Goal: Task Accomplishment & Management: Complete application form

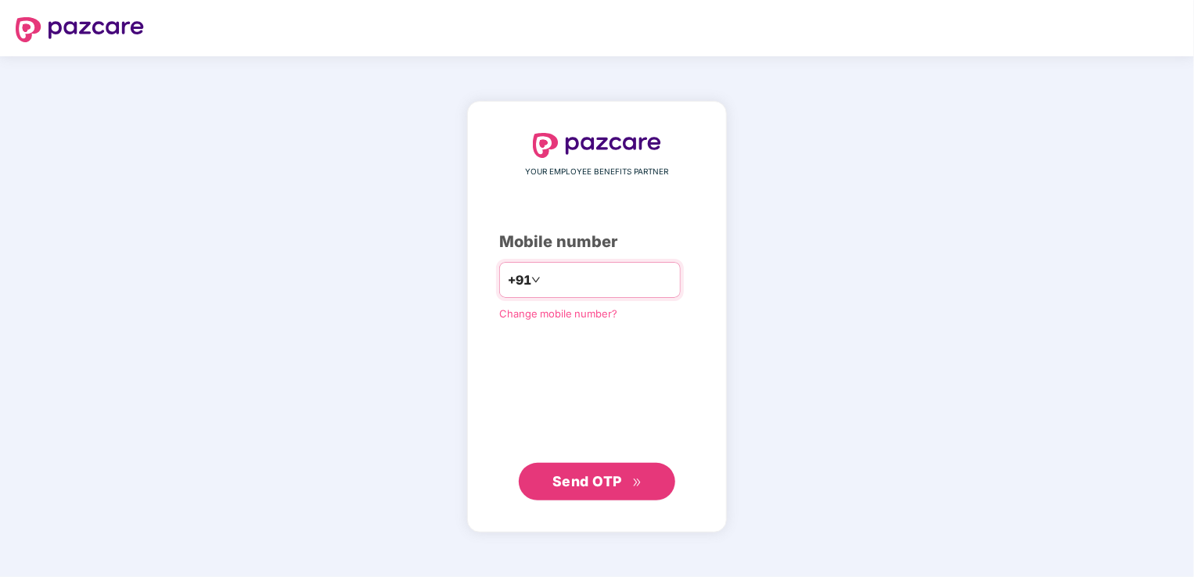
click at [544, 280] on input "**********" at bounding box center [608, 280] width 128 height 25
type input "**********"
click at [608, 475] on span "Send OTP" at bounding box center [587, 480] width 70 height 16
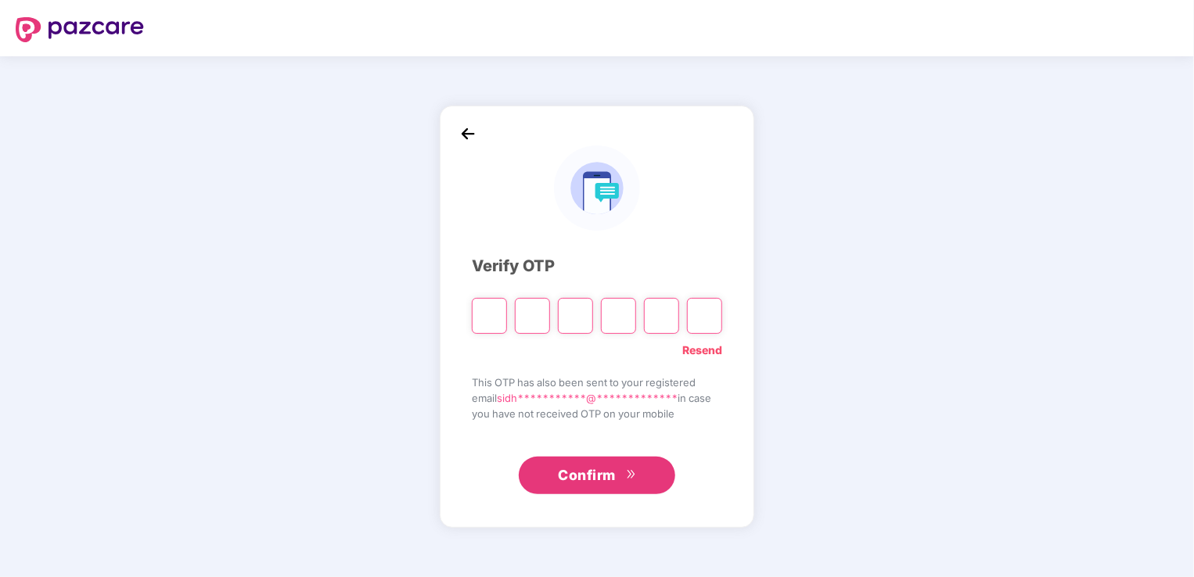
type input "*"
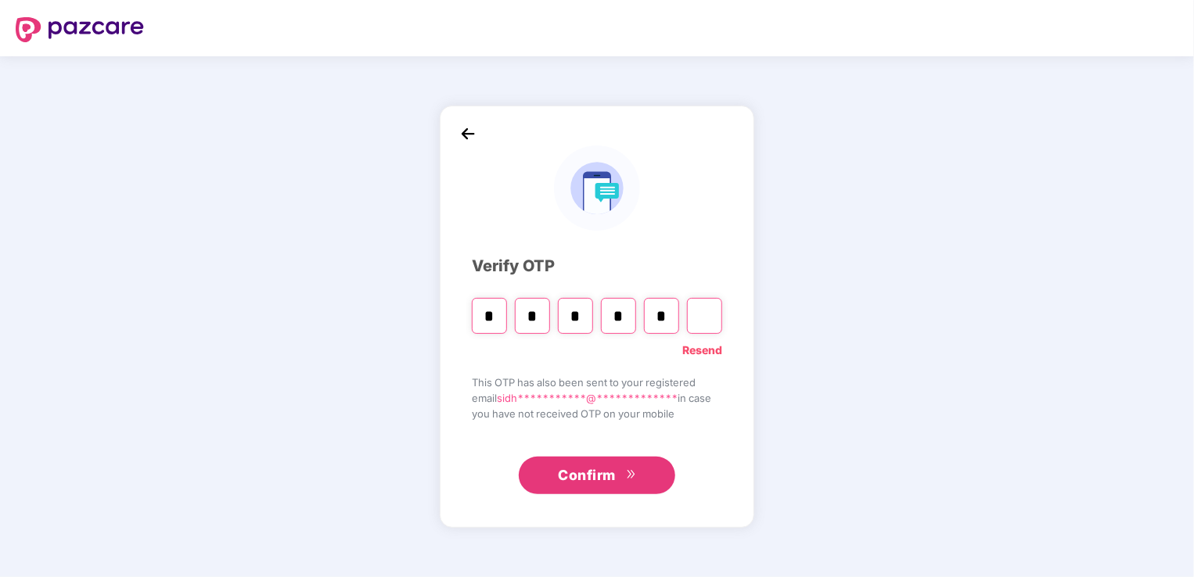
type input "*"
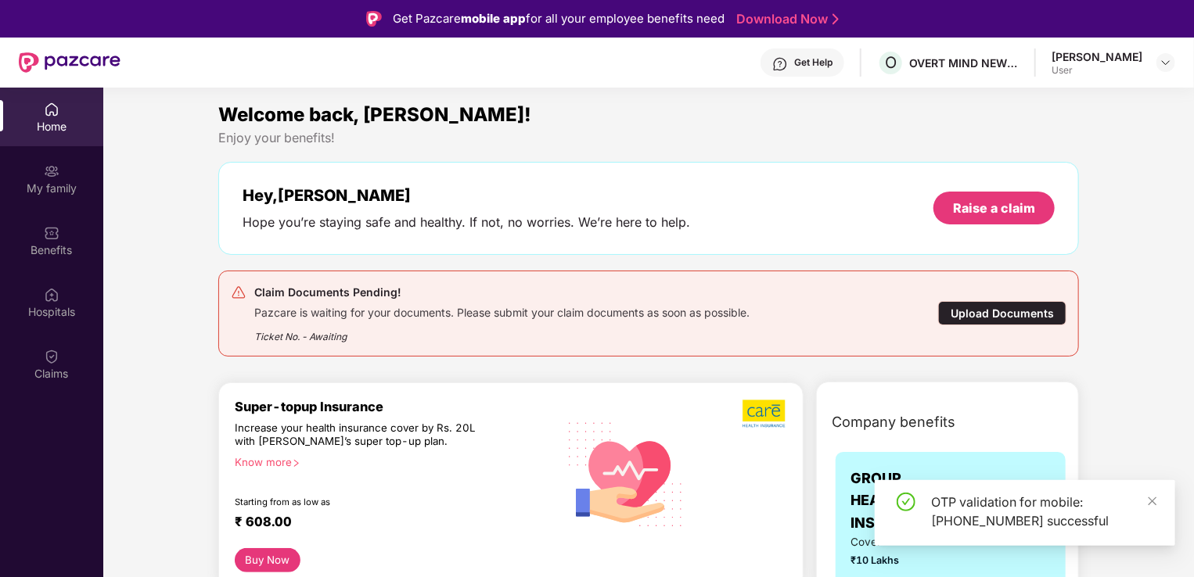
click at [981, 310] on div "Upload Documents" at bounding box center [1002, 313] width 128 height 24
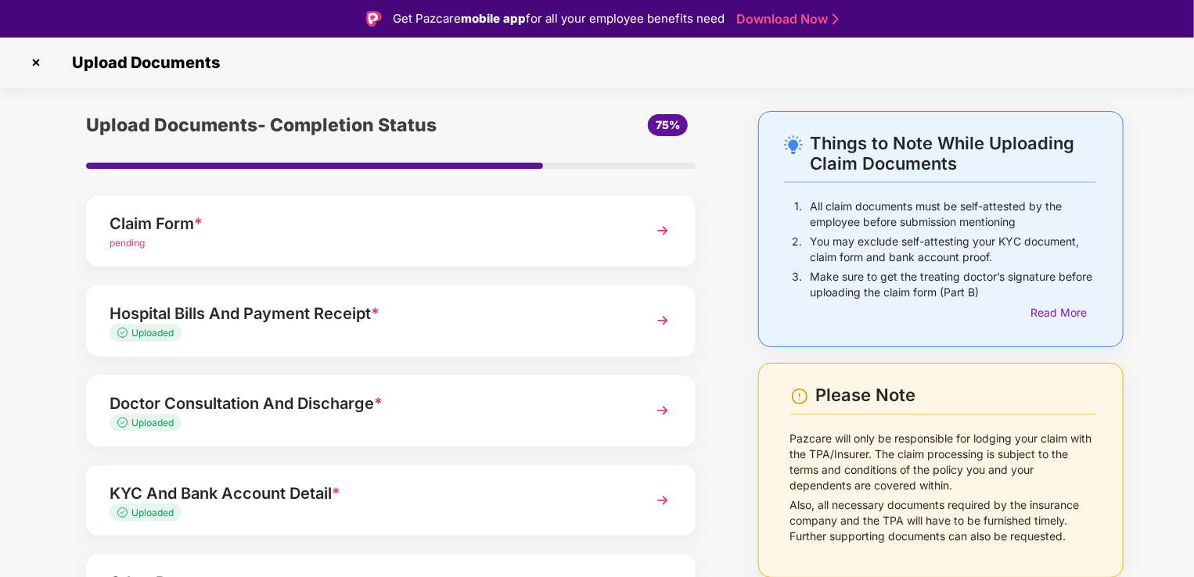
click at [34, 59] on img at bounding box center [35, 62] width 25 height 25
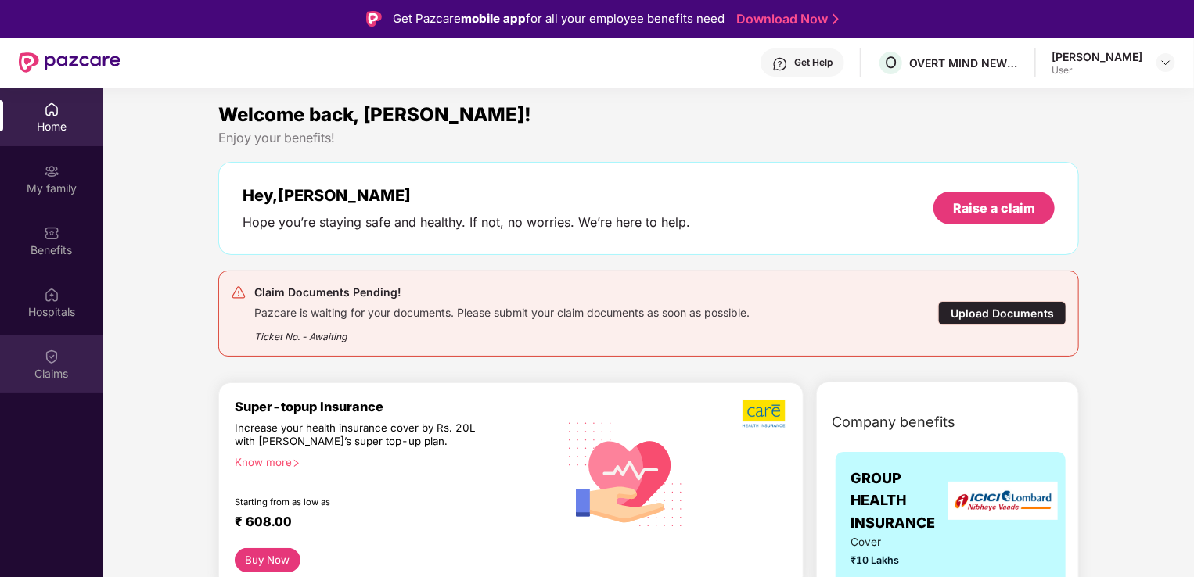
click at [45, 368] on div "Claims" at bounding box center [51, 374] width 103 height 16
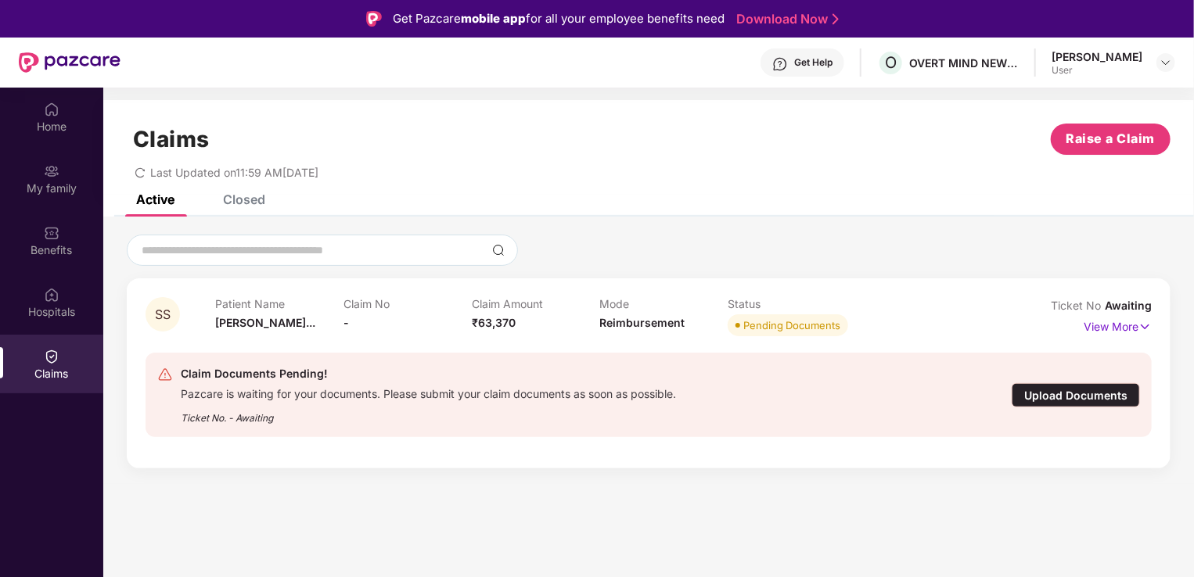
click at [235, 197] on div "Closed" at bounding box center [244, 200] width 42 height 16
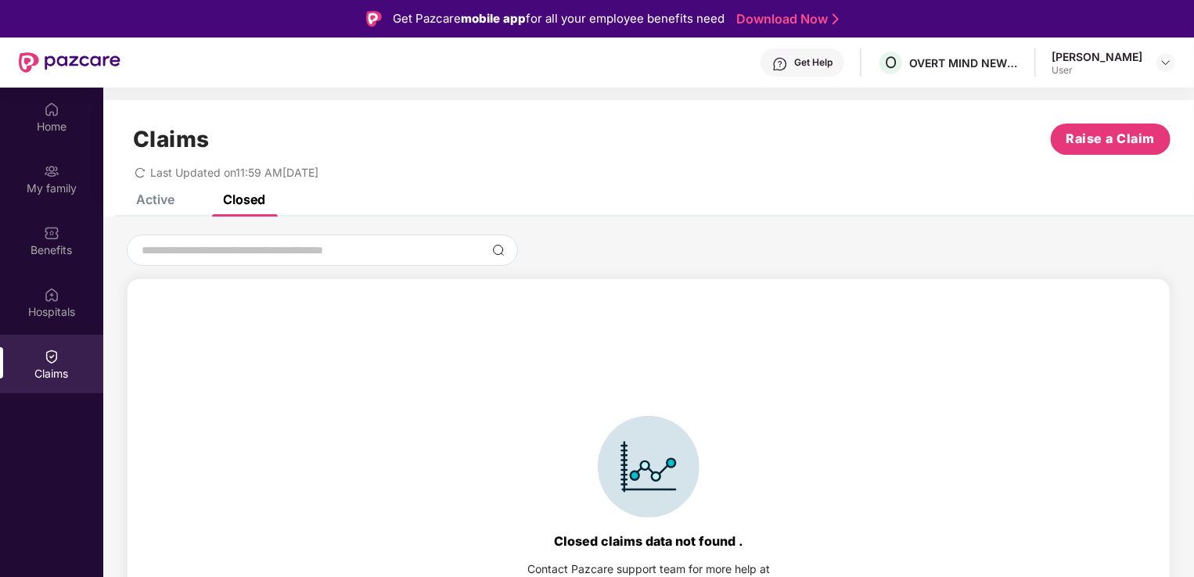
scroll to position [34, 0]
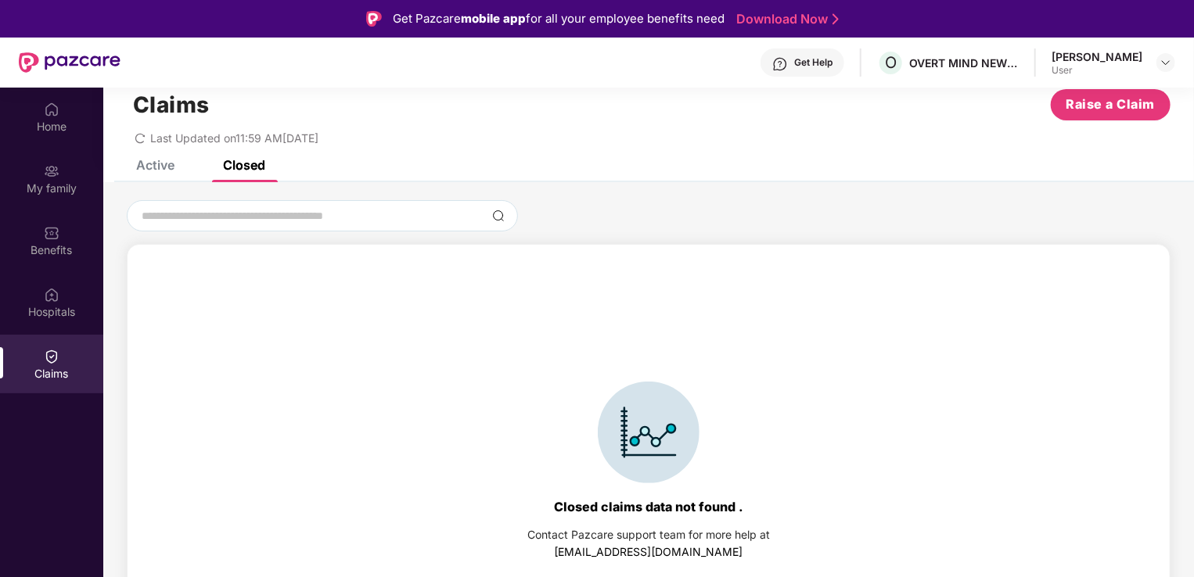
click at [159, 163] on div "Active" at bounding box center [155, 165] width 38 height 16
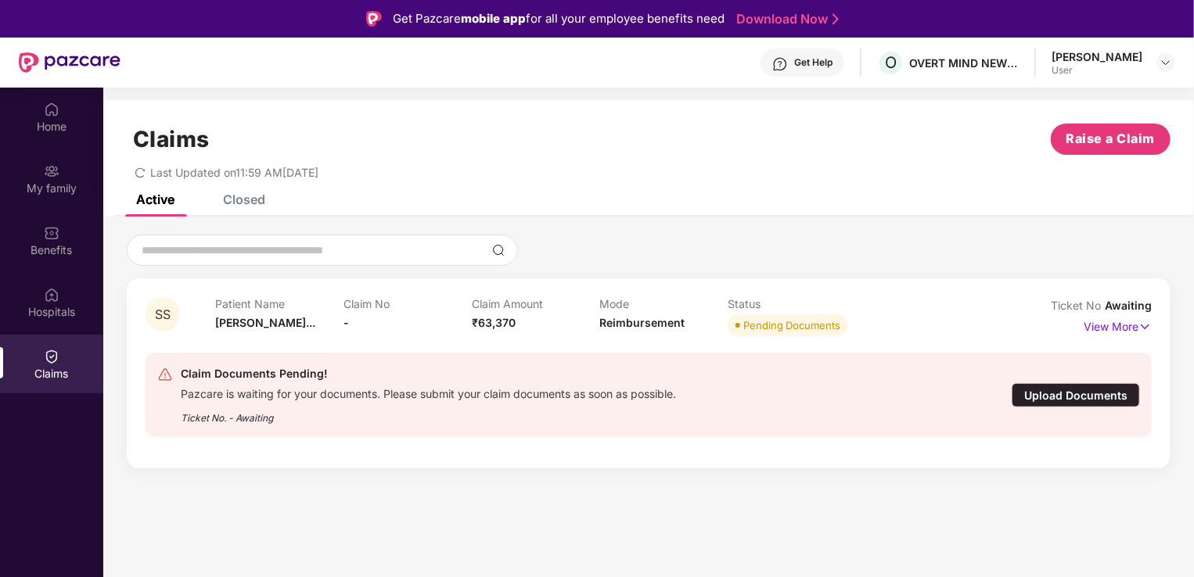
scroll to position [0, 0]
click at [38, 183] on div "My family" at bounding box center [51, 189] width 103 height 16
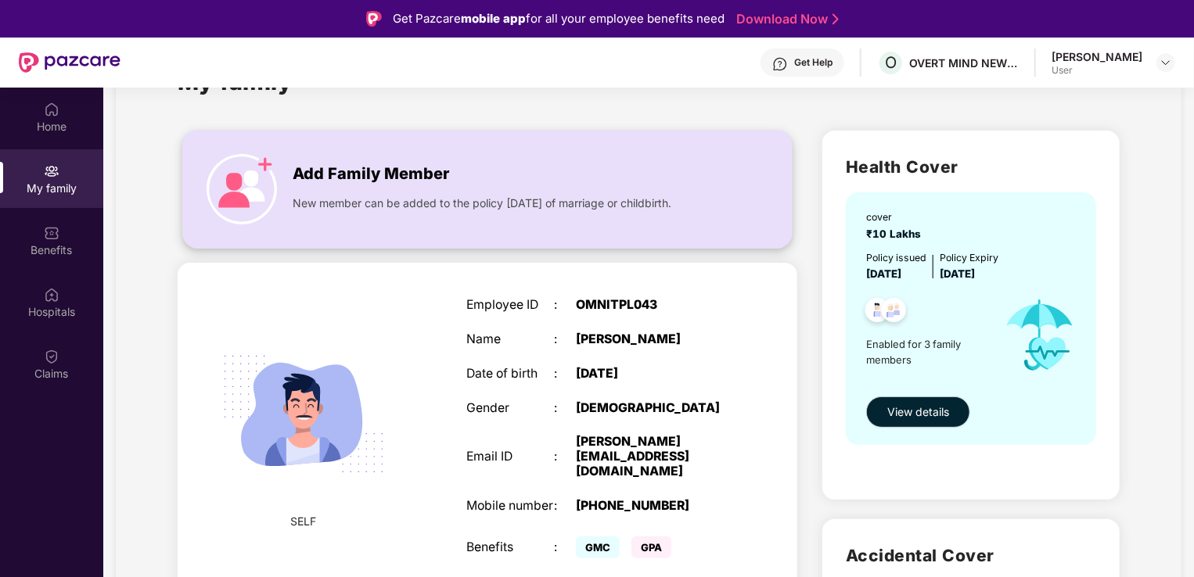
scroll to position [64, 0]
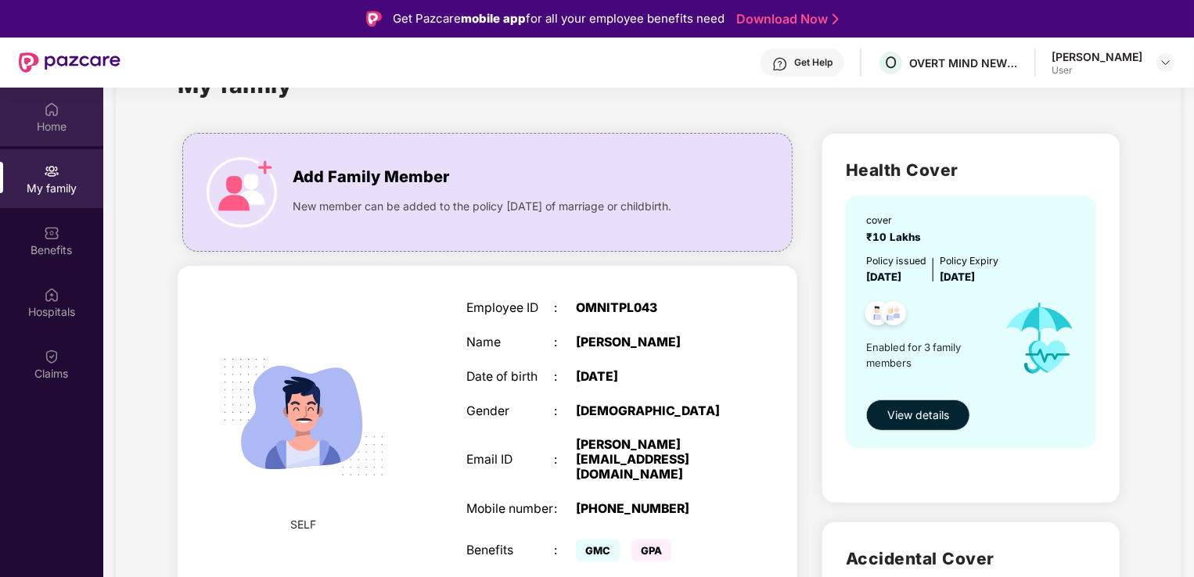
click at [70, 136] on div "Home" at bounding box center [51, 117] width 103 height 59
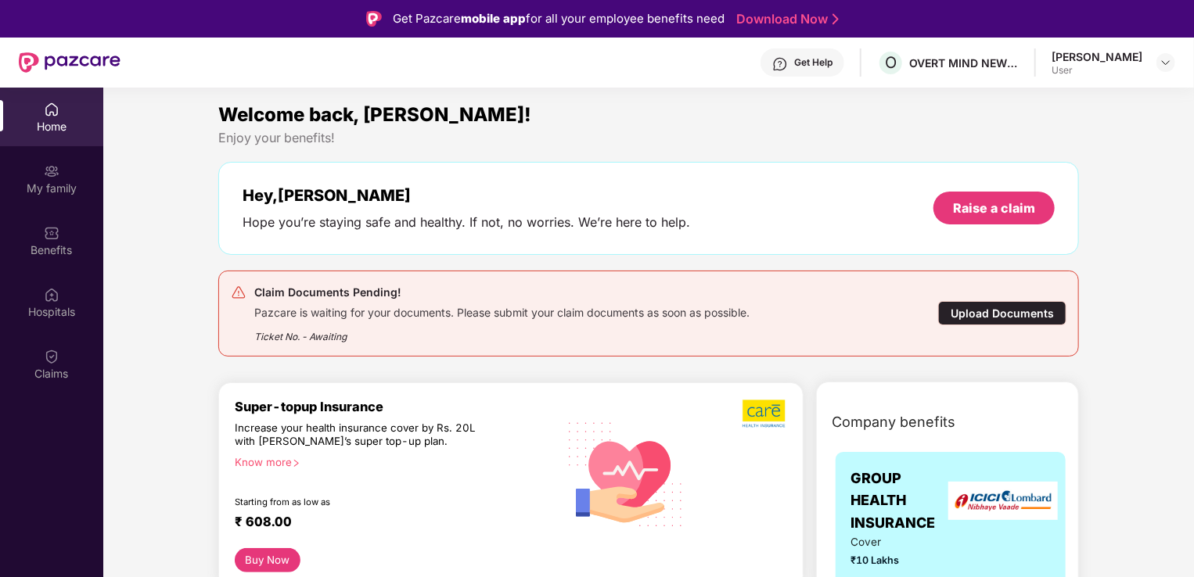
click at [1013, 314] on div "Upload Documents" at bounding box center [1002, 313] width 128 height 24
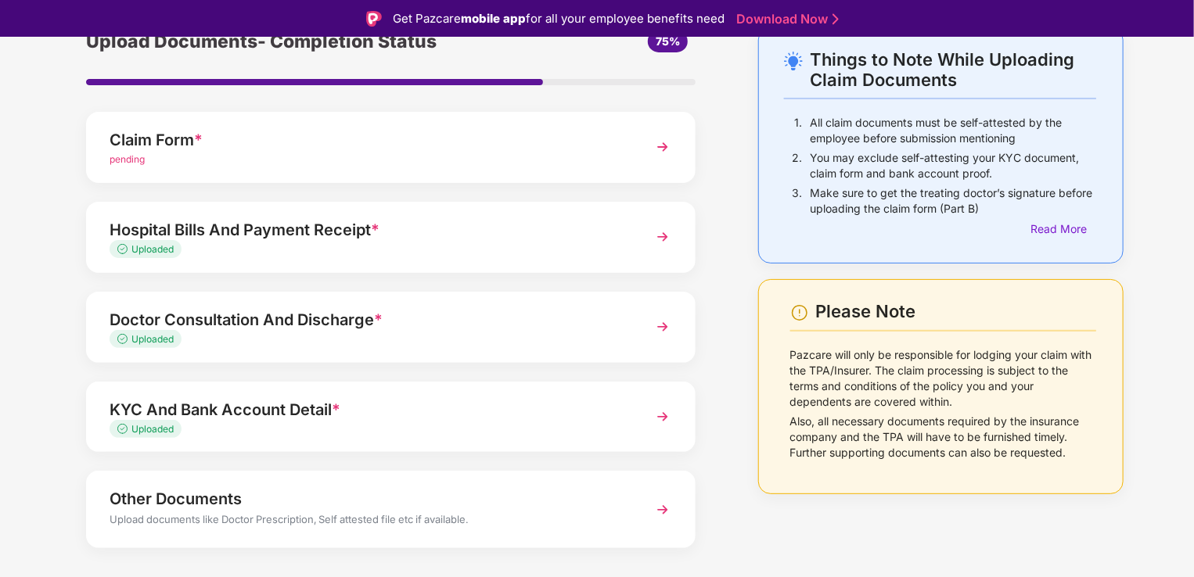
scroll to position [113, 0]
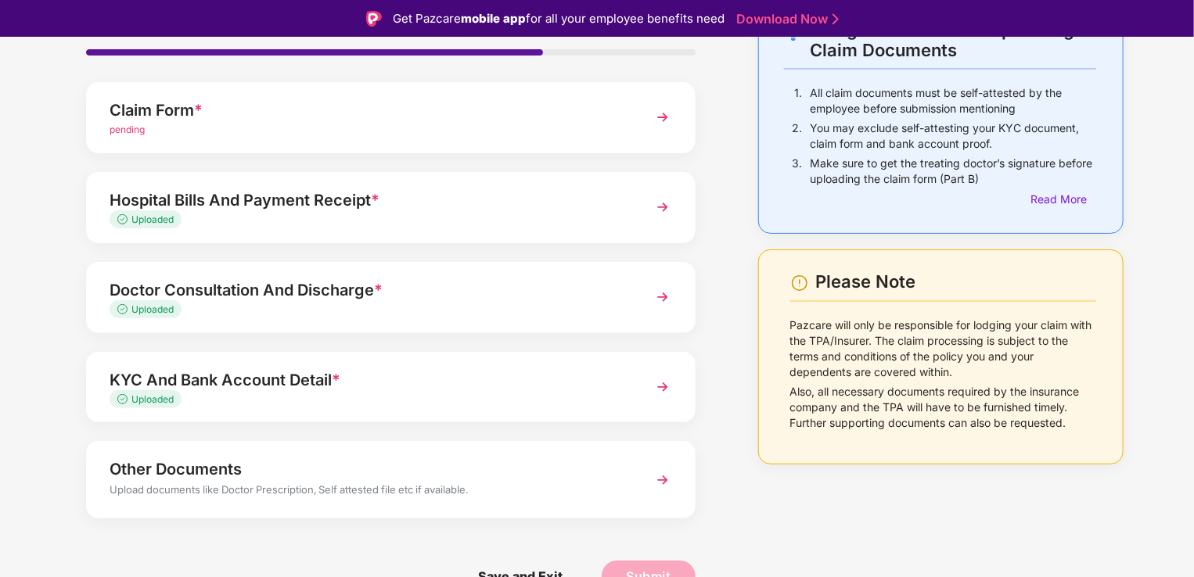
click at [668, 196] on img at bounding box center [662, 207] width 28 height 28
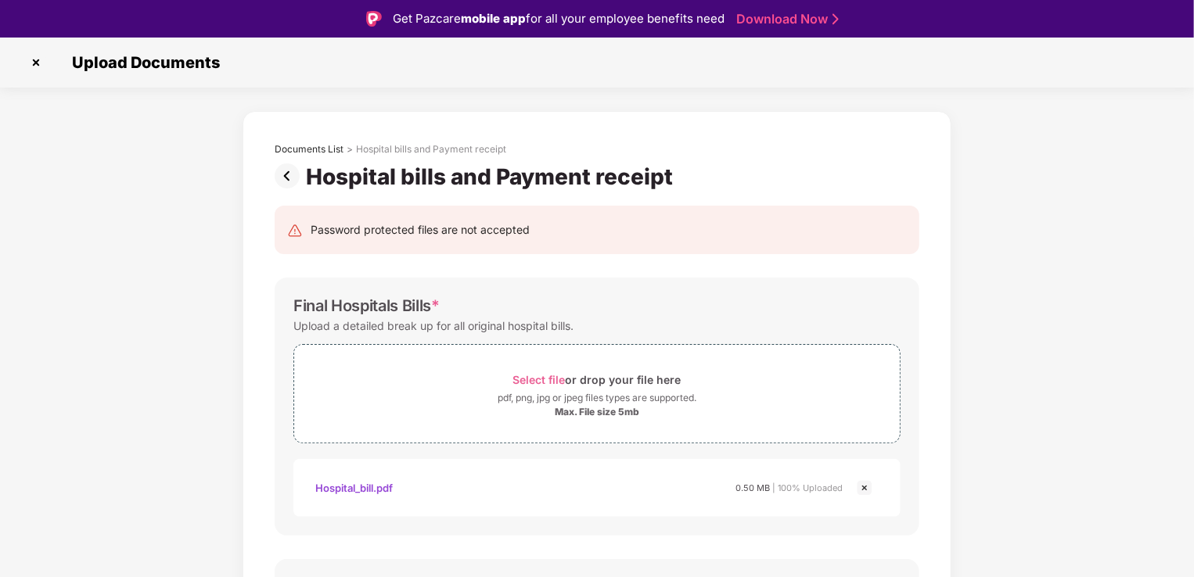
click at [286, 171] on img at bounding box center [290, 175] width 31 height 25
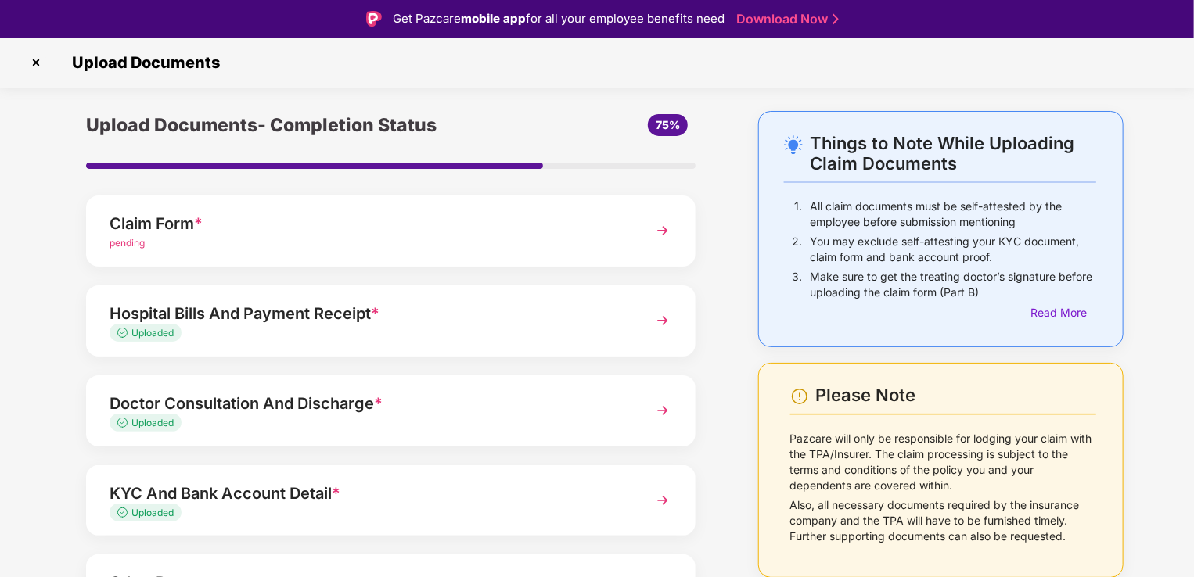
scroll to position [113, 0]
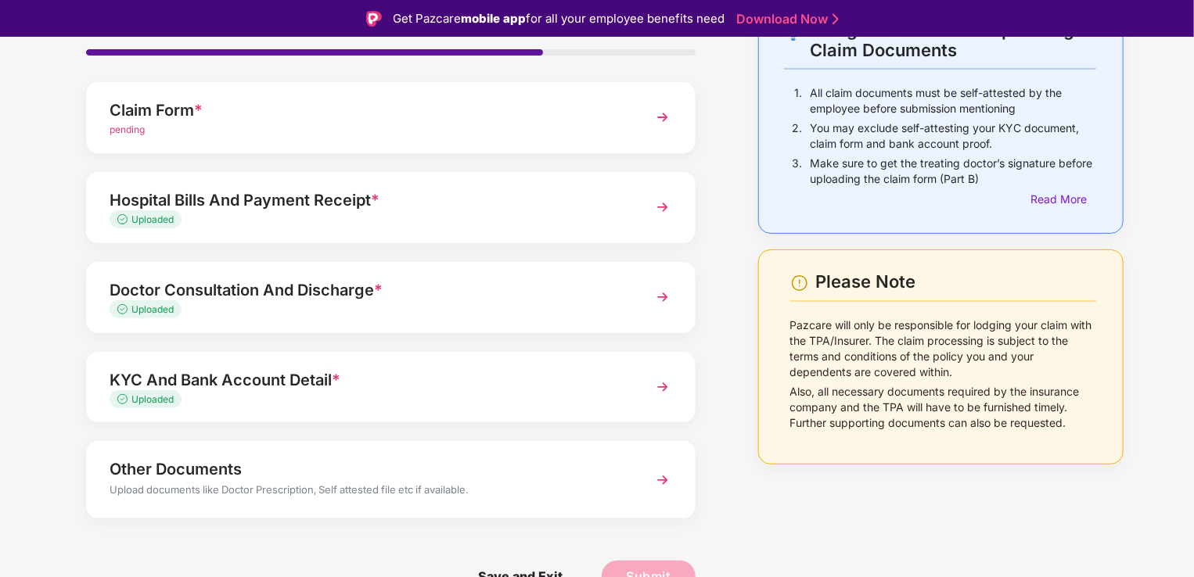
click at [673, 383] on img at bounding box center [662, 387] width 28 height 28
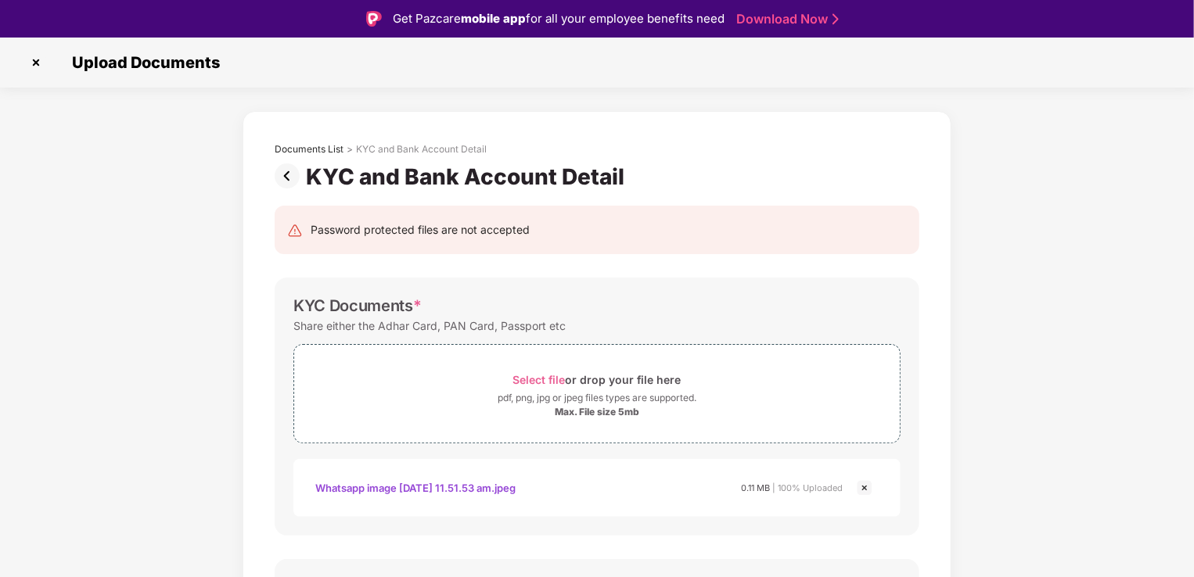
click at [289, 186] on img at bounding box center [290, 175] width 31 height 25
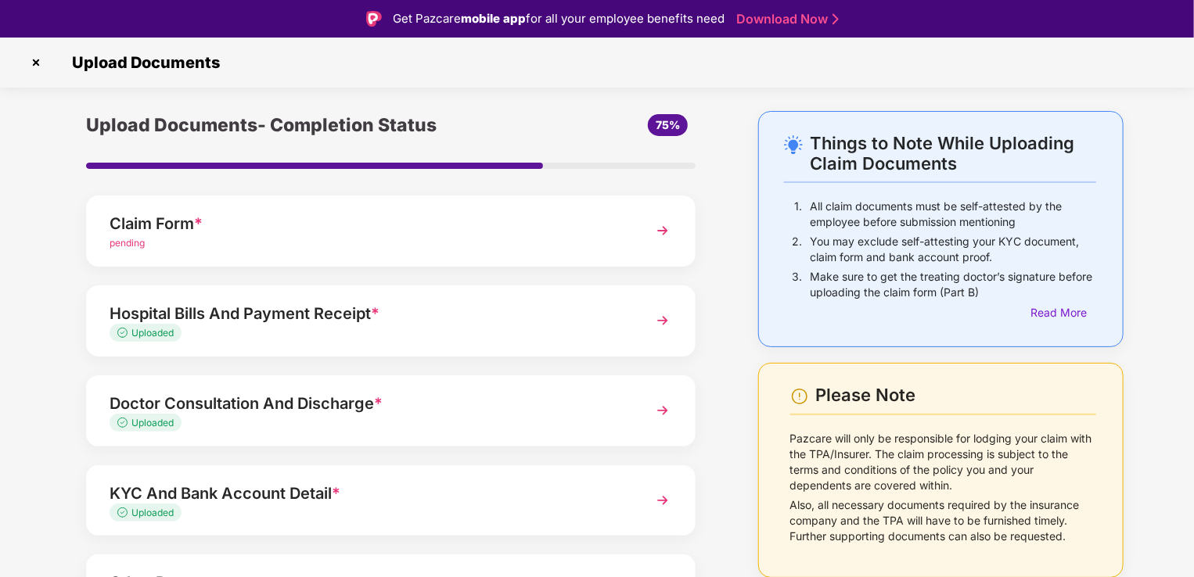
click at [666, 228] on img at bounding box center [662, 231] width 28 height 28
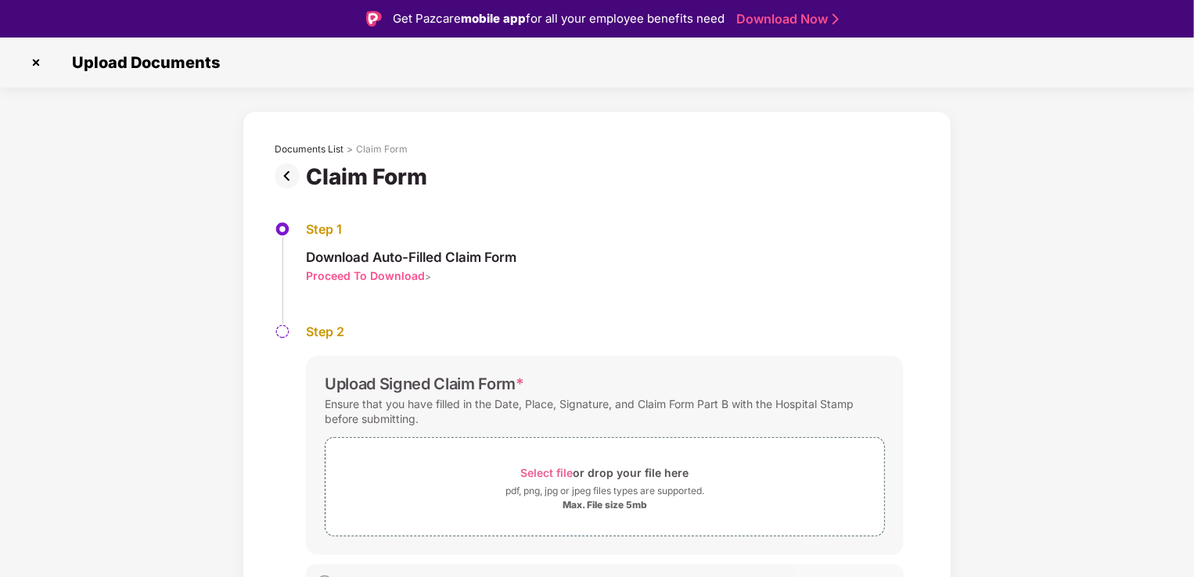
click at [285, 172] on img at bounding box center [290, 175] width 31 height 25
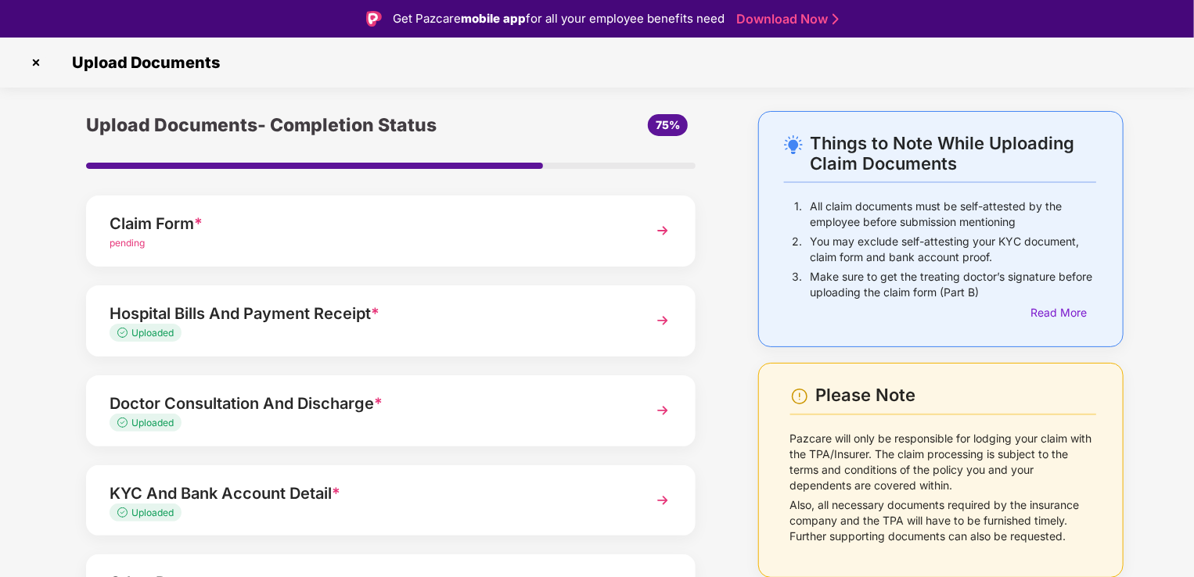
click at [26, 61] on img at bounding box center [35, 62] width 25 height 25
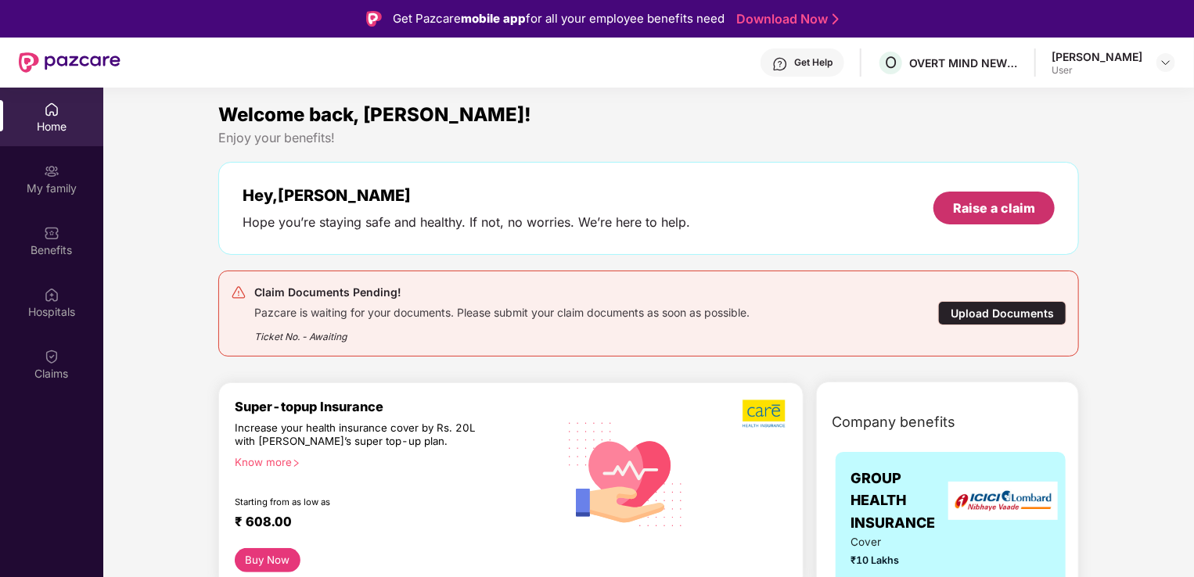
click at [992, 208] on div "Raise a claim" at bounding box center [994, 207] width 82 height 17
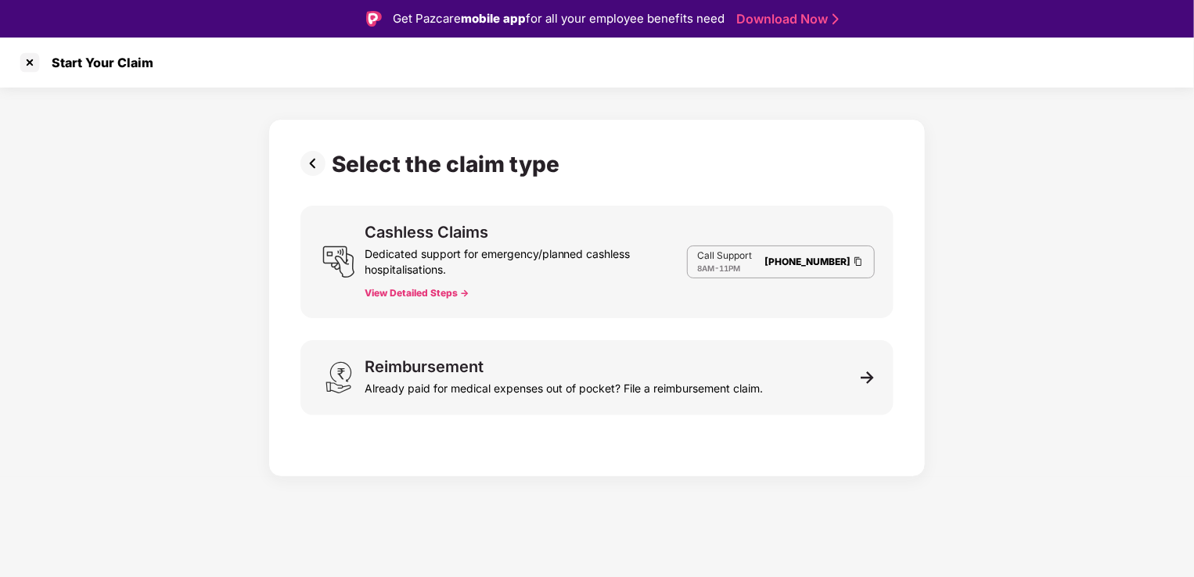
click at [397, 293] on button "View Detailed Steps ->" at bounding box center [417, 293] width 104 height 13
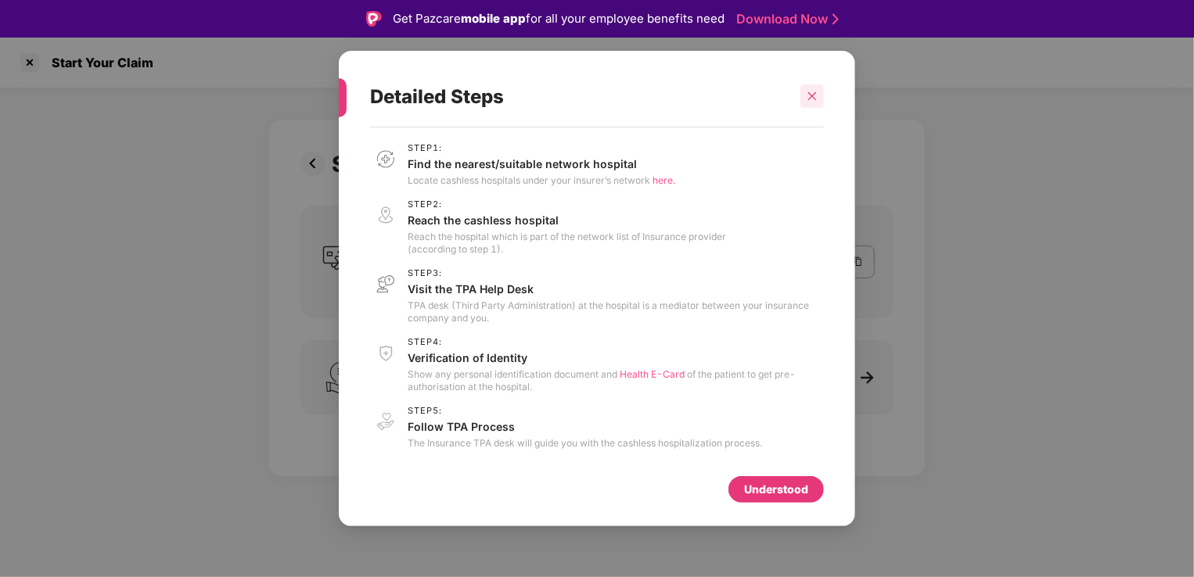
click at [804, 94] on div at bounding box center [811, 95] width 23 height 23
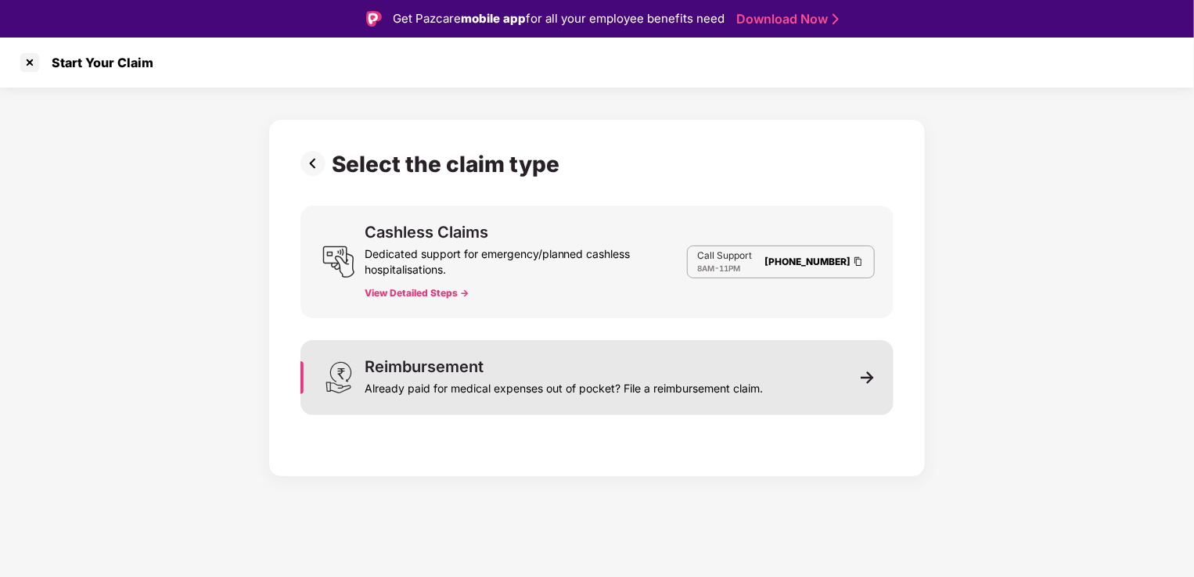
click at [736, 384] on div "Already paid for medical expenses out of pocket? File a reimbursement claim." at bounding box center [564, 386] width 398 height 22
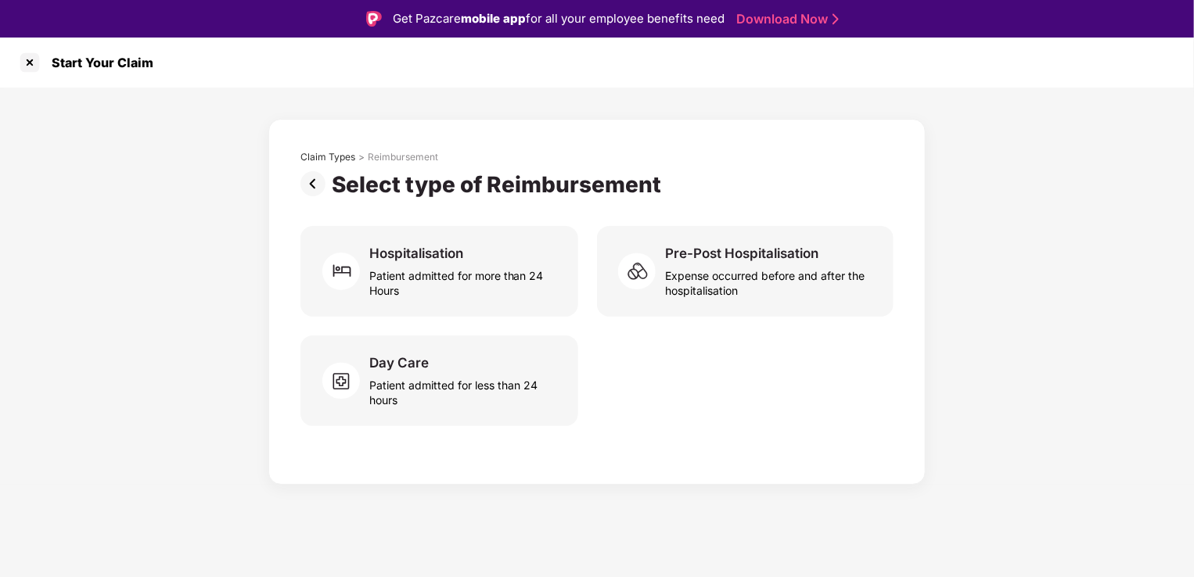
click at [314, 178] on img at bounding box center [315, 183] width 31 height 25
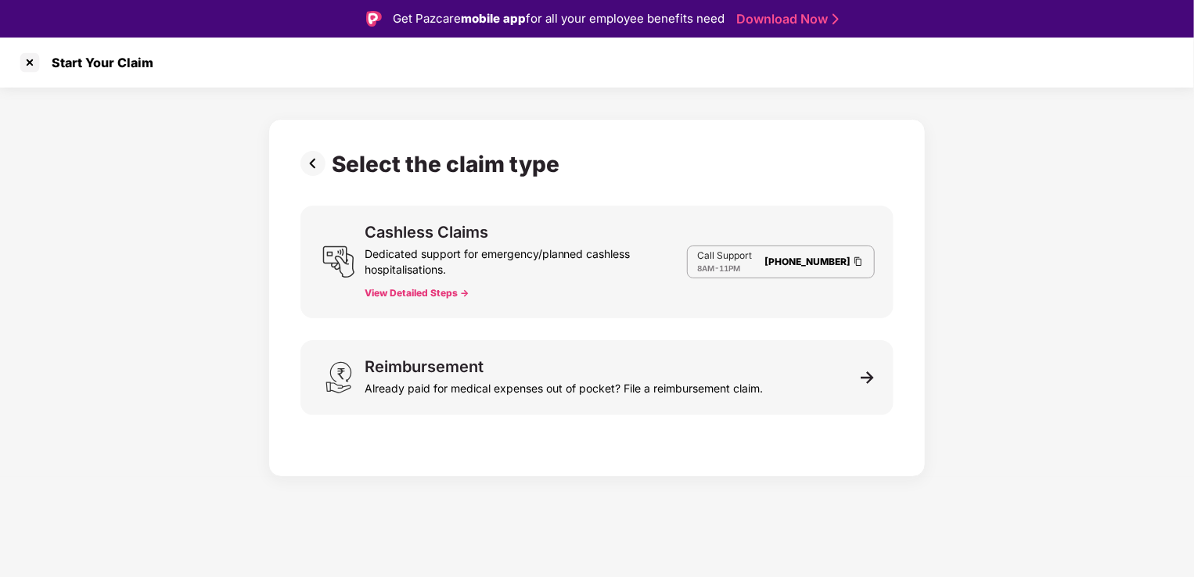
click at [313, 158] on img at bounding box center [315, 163] width 31 height 25
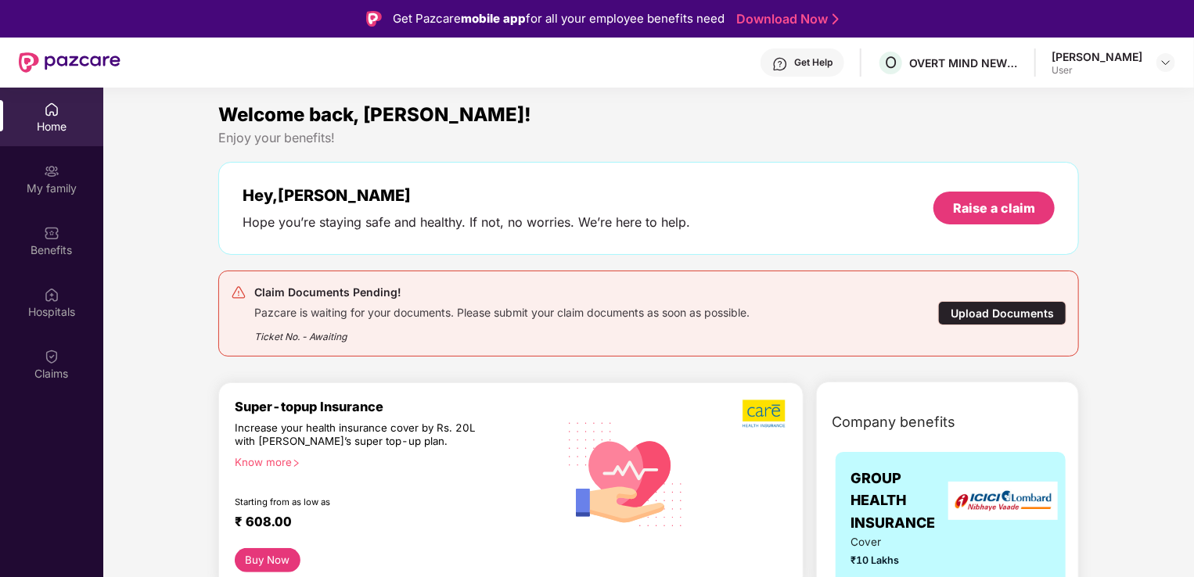
click at [945, 308] on div "Upload Documents" at bounding box center [1002, 313] width 128 height 24
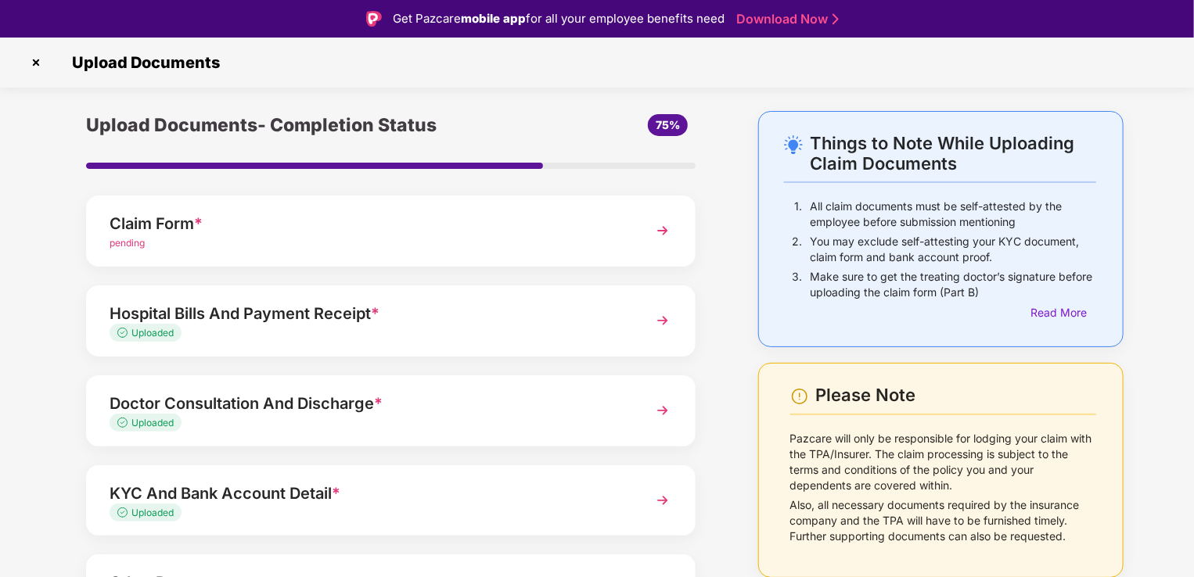
click at [35, 58] on img at bounding box center [35, 62] width 25 height 25
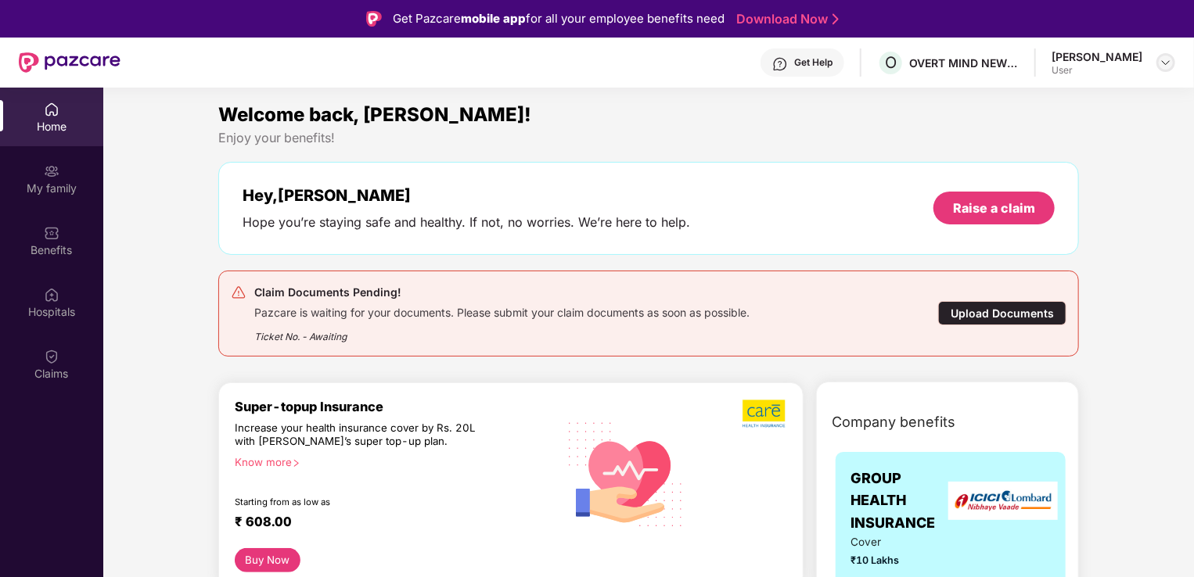
click at [1167, 60] on img at bounding box center [1165, 62] width 13 height 13
click at [1056, 99] on div "Logout" at bounding box center [1091, 99] width 203 height 31
